Goal: Task Accomplishment & Management: Manage account settings

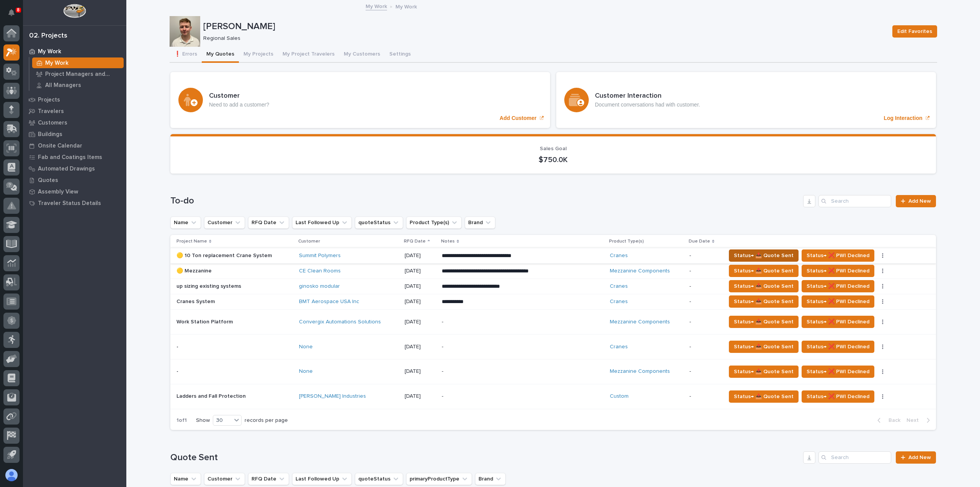
click at [760, 258] on span "Status→ 📤 Quote Sent" at bounding box center [764, 255] width 60 height 9
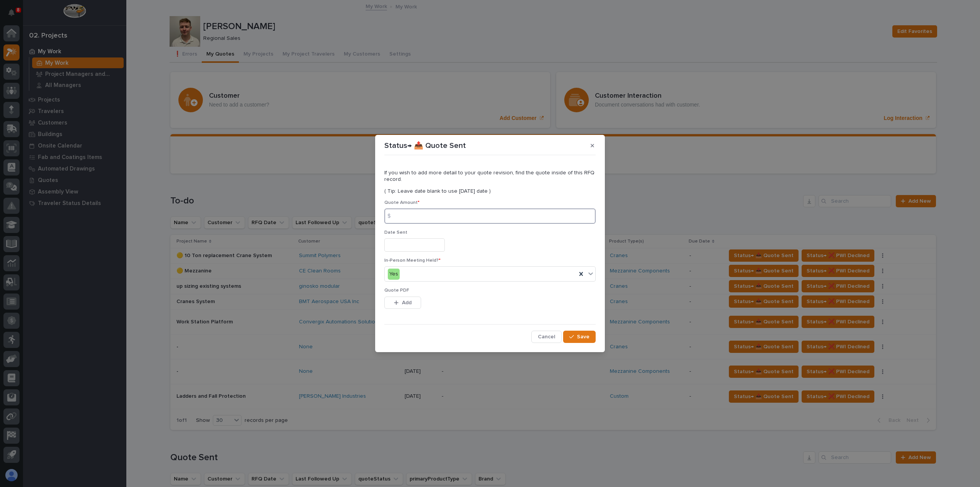
click at [434, 217] on input at bounding box center [489, 215] width 211 height 15
click at [425, 219] on input at bounding box center [489, 215] width 211 height 15
type input "401827"
click at [407, 245] on input "text" at bounding box center [414, 244] width 60 height 13
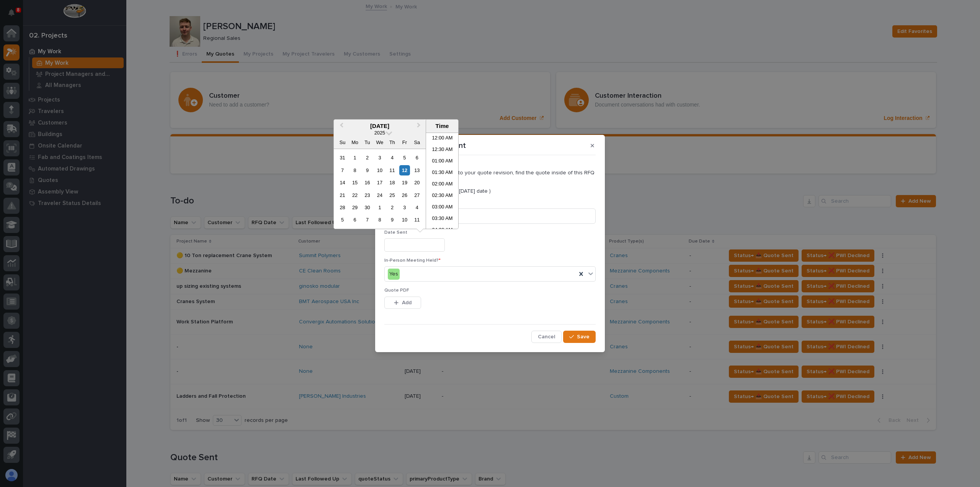
scroll to position [291, 0]
click at [405, 170] on div "12" at bounding box center [404, 170] width 10 height 10
type input "**********"
click at [402, 301] on span "Add" at bounding box center [407, 302] width 10 height 7
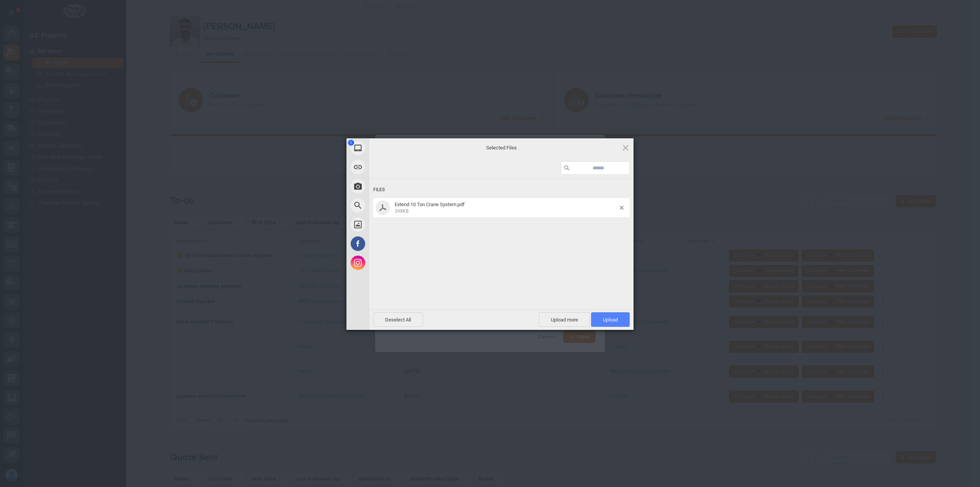
click at [615, 321] on span "Upload 1" at bounding box center [610, 320] width 15 height 6
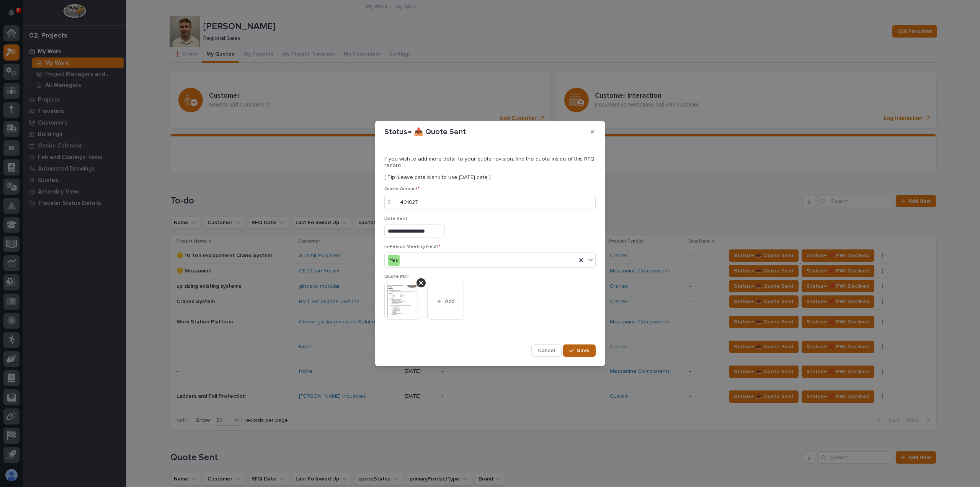
click at [572, 353] on icon "button" at bounding box center [571, 350] width 5 height 5
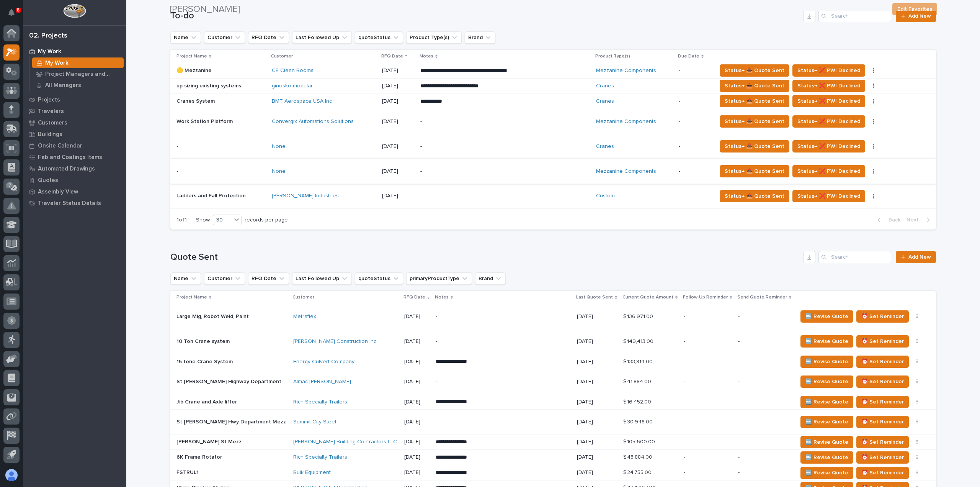
scroll to position [191, 0]
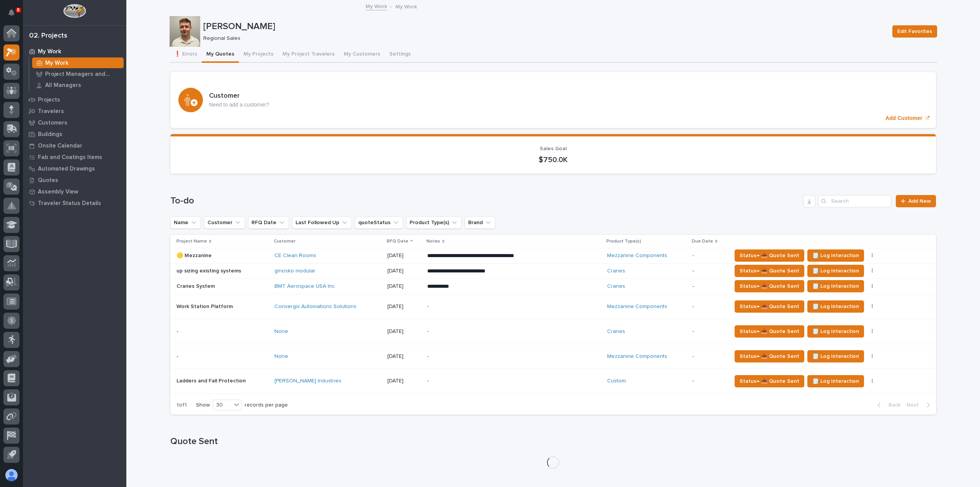
scroll to position [191, 0]
